Goal: Task Accomplishment & Management: Manage account settings

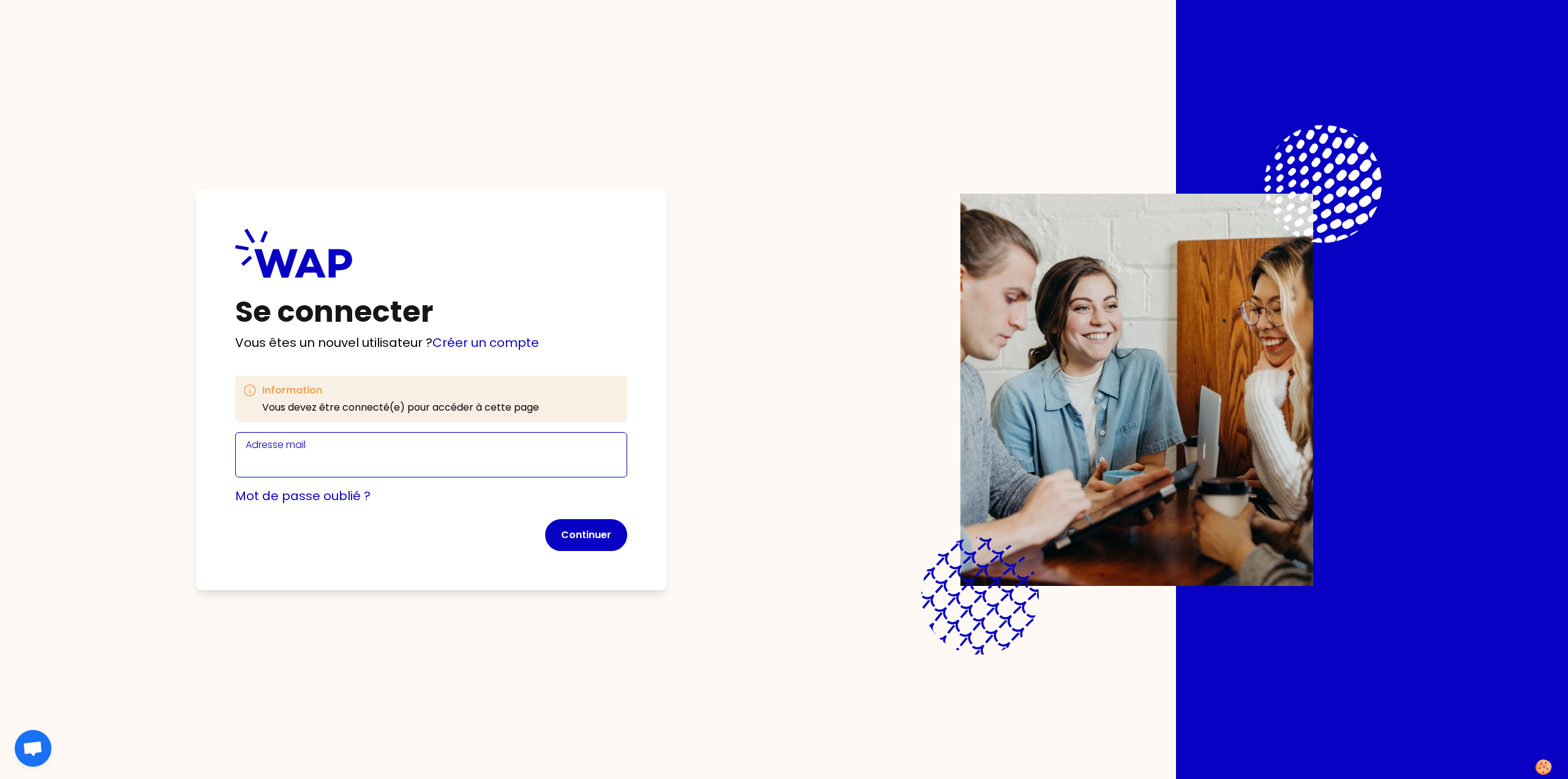
click at [309, 453] on input "Adresse mail" at bounding box center [431, 462] width 371 height 20
click at [309, 465] on input "Adresse mail" at bounding box center [431, 462] width 371 height 20
type input "[PERSON_NAME][EMAIL_ADDRESS][DOMAIN_NAME]"
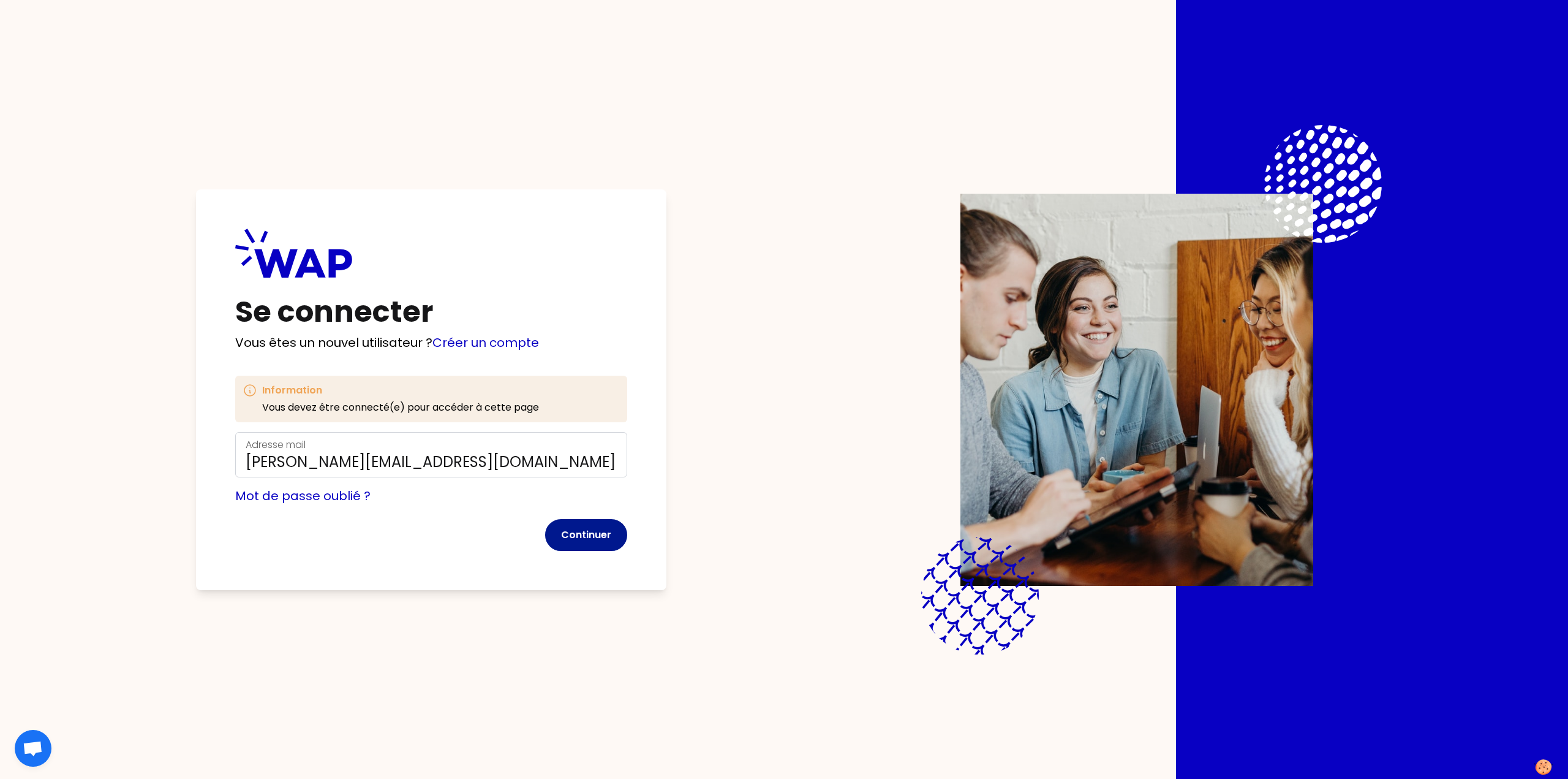
click at [574, 536] on button "Continuer" at bounding box center [586, 534] width 82 height 32
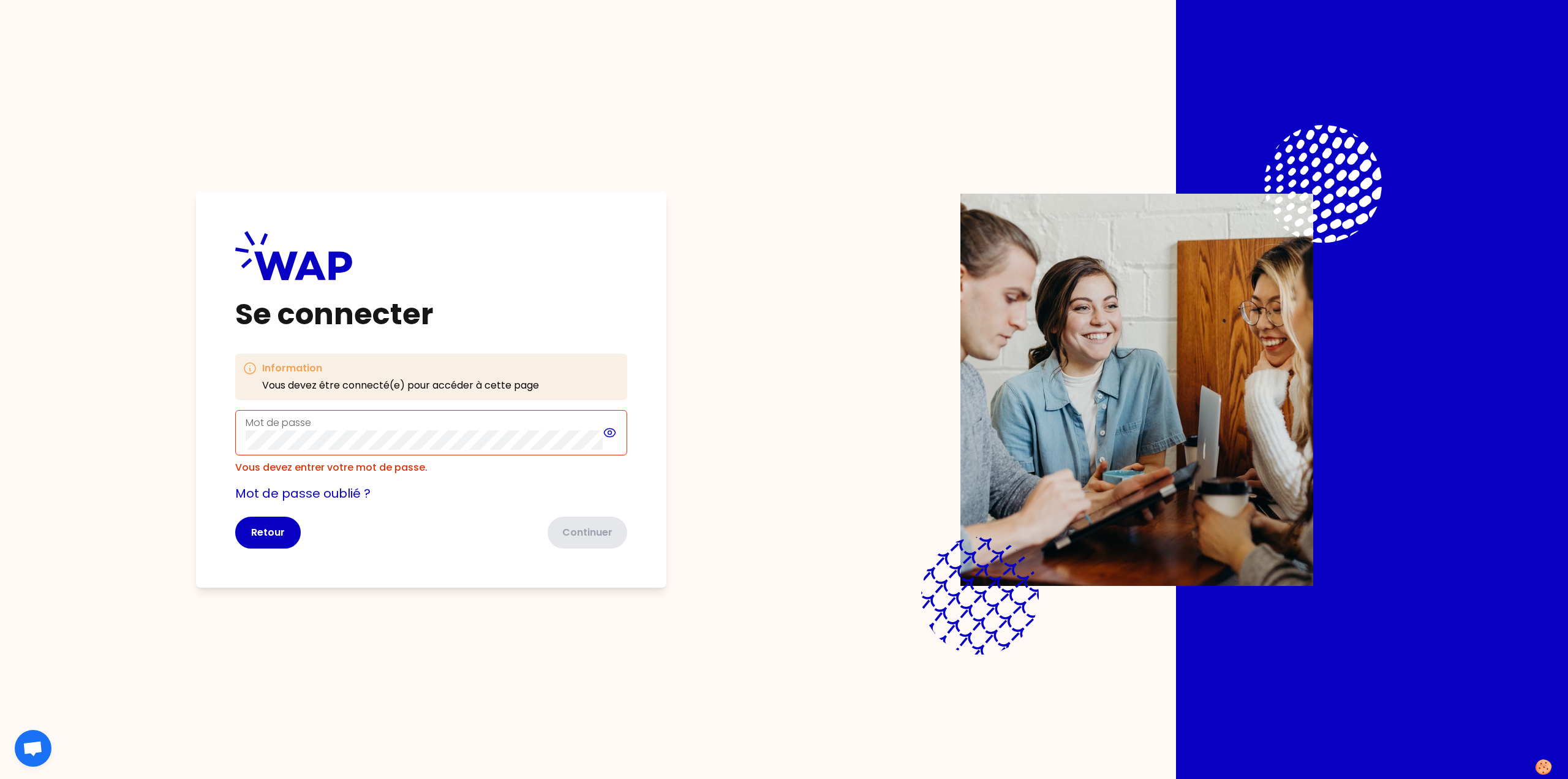
click at [610, 441] on div "Mot de passe" at bounding box center [431, 432] width 392 height 45
drag, startPoint x: 262, startPoint y: 385, endPoint x: 375, endPoint y: 427, distance: 120.6
click at [399, 395] on div "Information Vous devez être connecté(e) pour accéder à cette page" at bounding box center [431, 376] width 392 height 46
click at [267, 529] on button "Retour" at bounding box center [268, 532] width 66 height 32
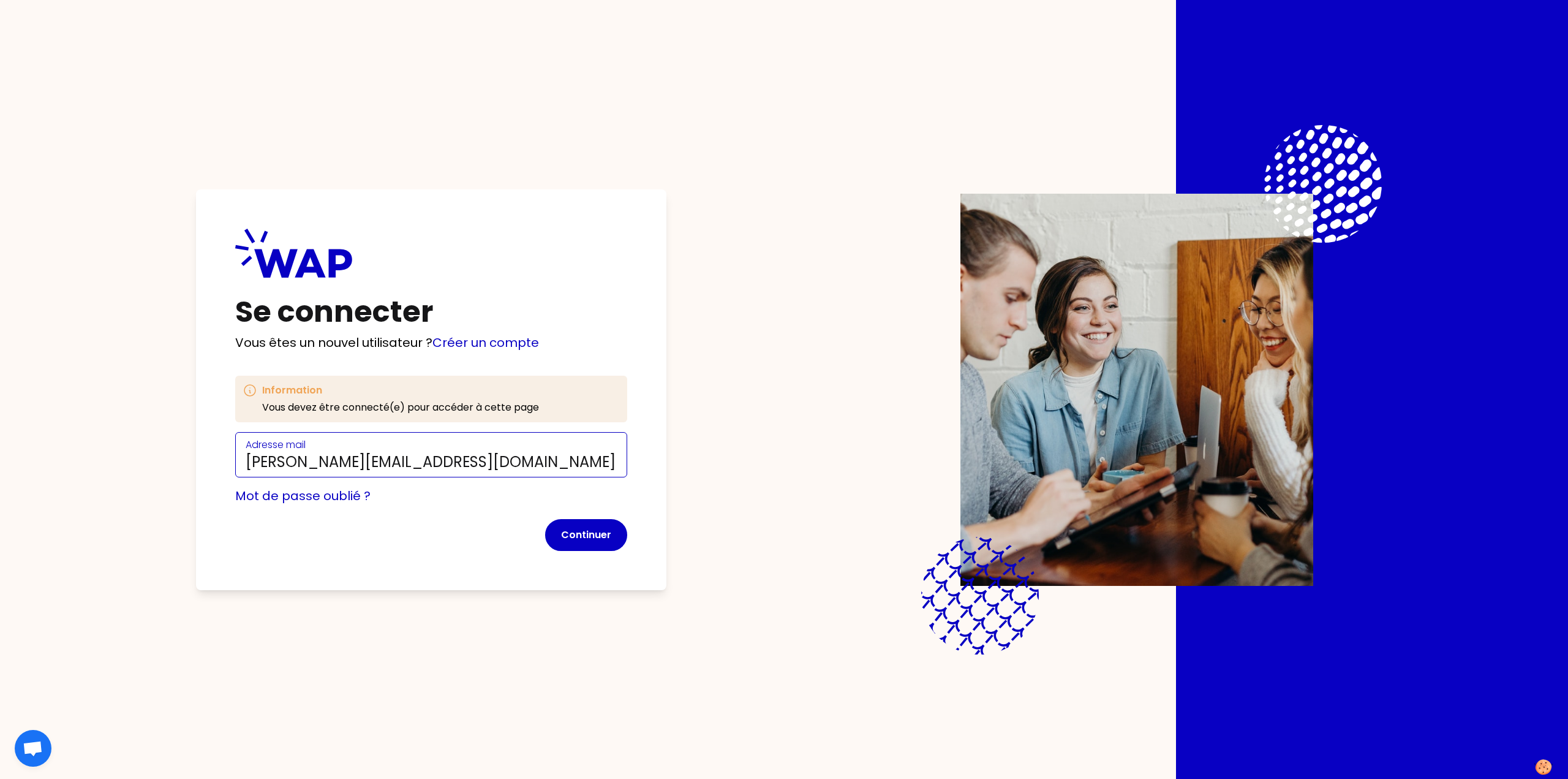
click at [436, 460] on input "[PERSON_NAME][EMAIL_ADDRESS][DOMAIN_NAME]" at bounding box center [431, 462] width 371 height 20
click at [592, 534] on button "Continuer" at bounding box center [586, 534] width 82 height 32
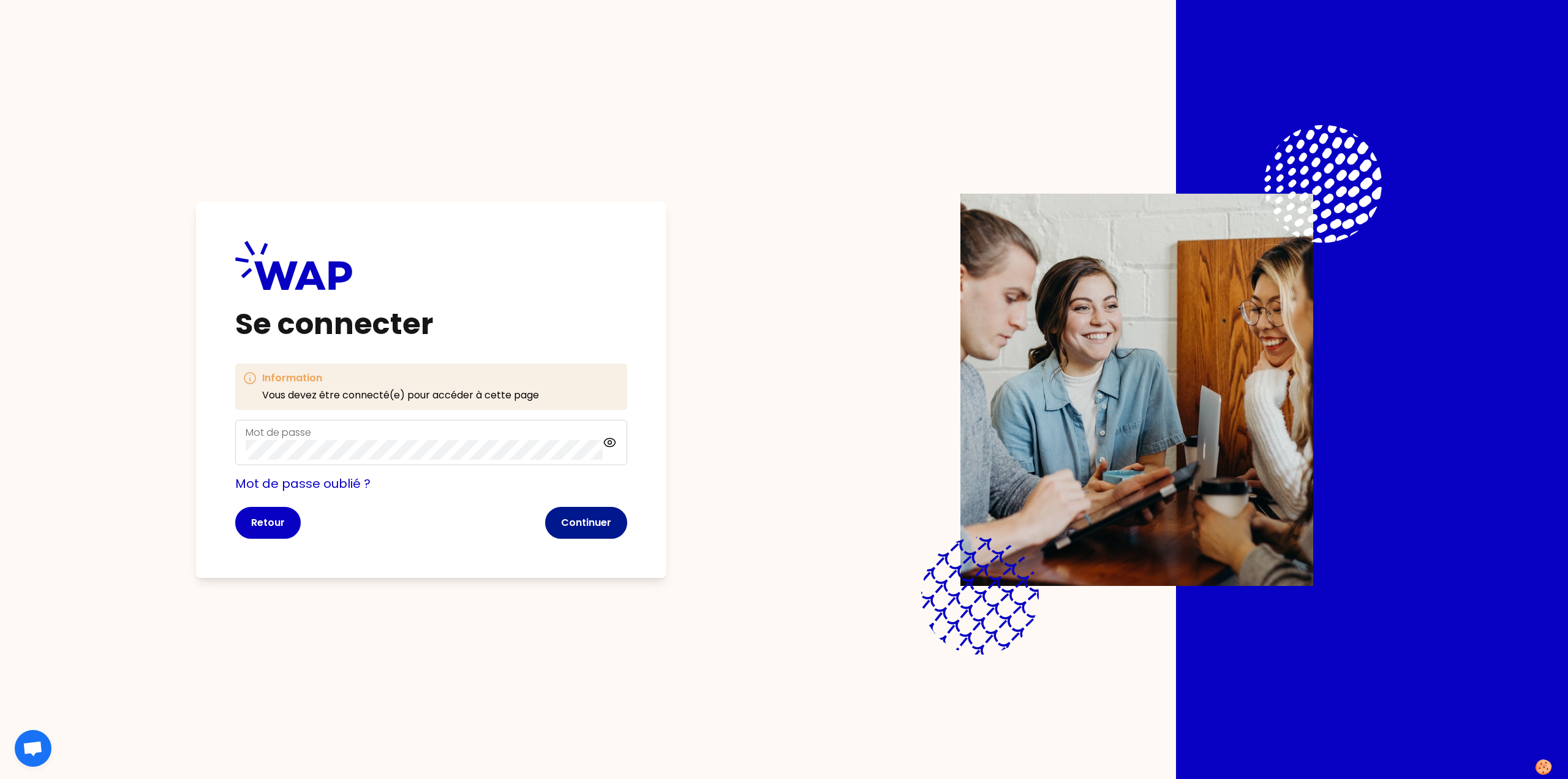
click at [577, 528] on button "Continuer" at bounding box center [586, 522] width 82 height 32
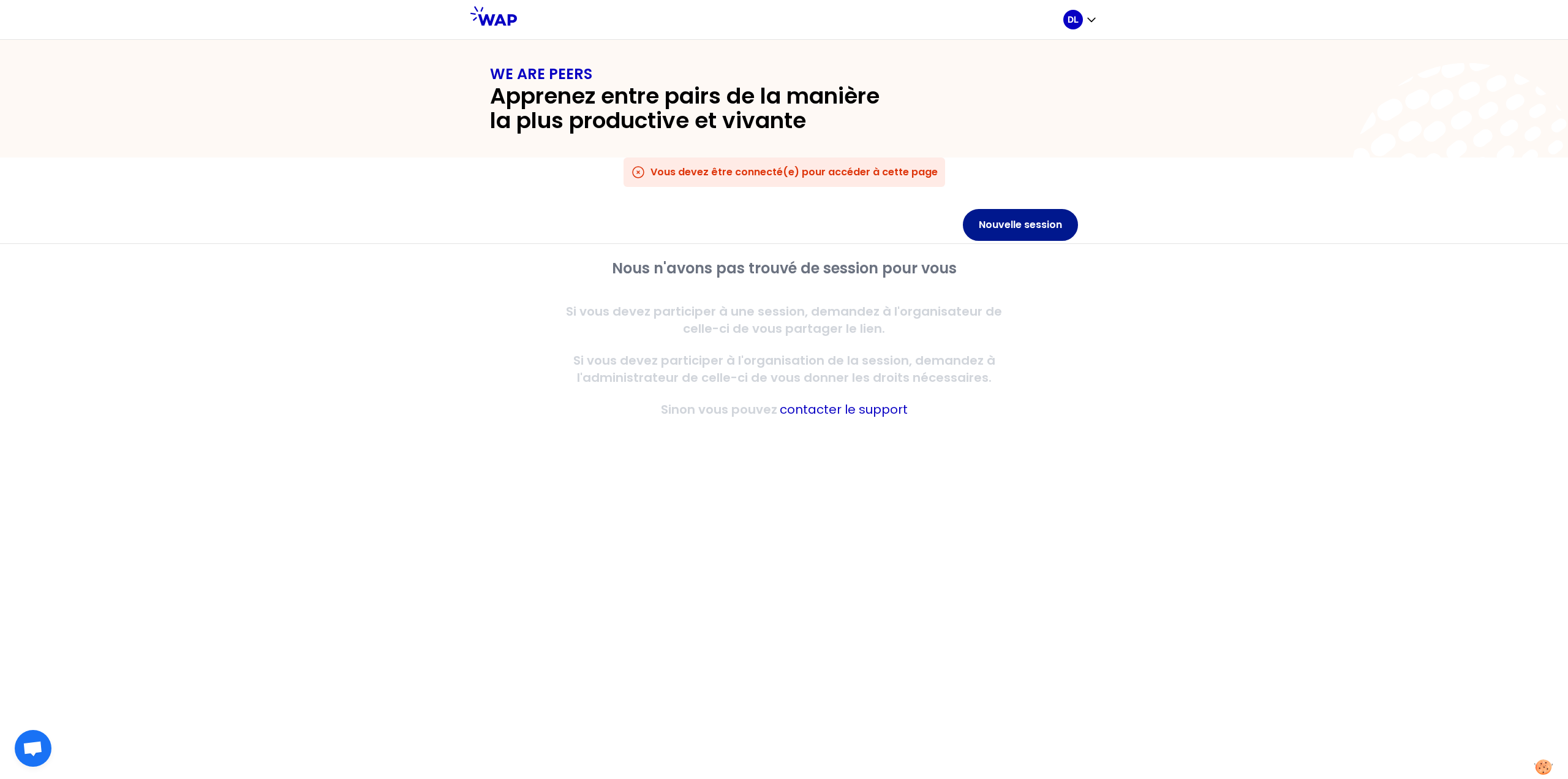
click at [1018, 228] on button "Nouvelle session" at bounding box center [1021, 224] width 115 height 32
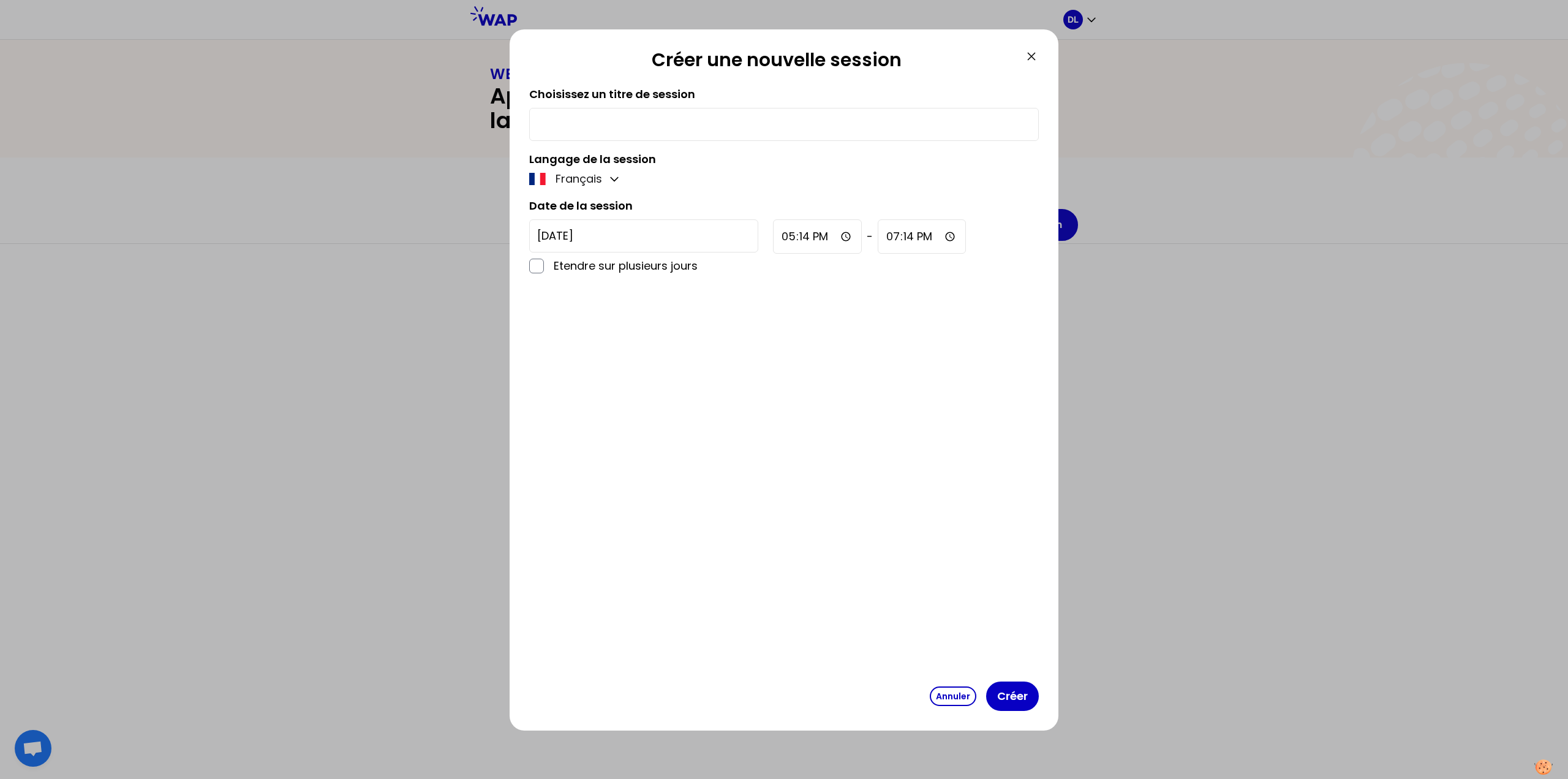
click at [1037, 60] on icon at bounding box center [1032, 56] width 15 height 15
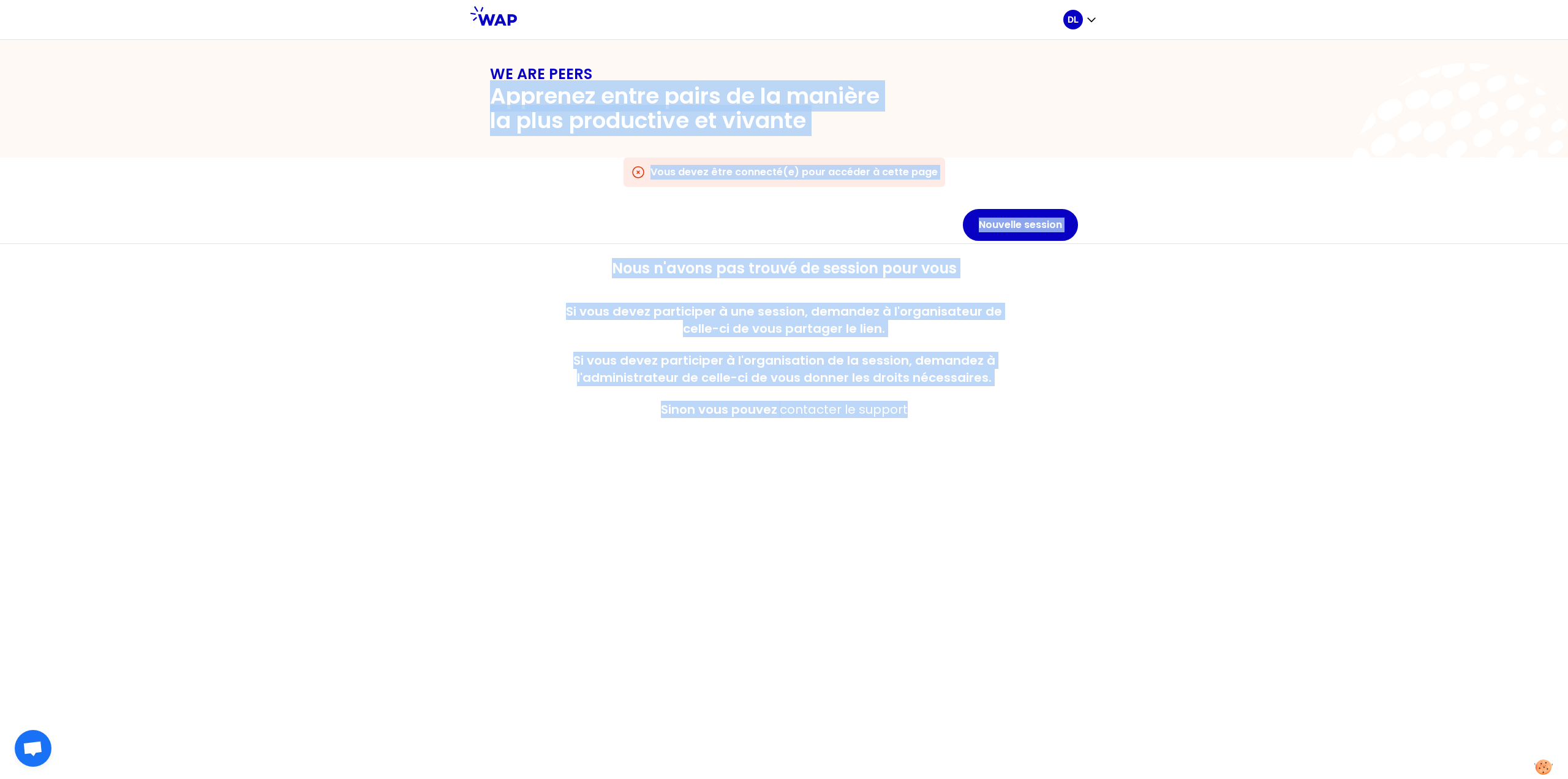
drag, startPoint x: 496, startPoint y: 95, endPoint x: 649, endPoint y: 380, distance: 323.5
click at [971, 385] on div "WE ARE PEERS Apprenez entre pairs de la manière la plus productive et vivante V…" at bounding box center [784, 409] width 1568 height 739
